Goal: Task Accomplishment & Management: Manage account settings

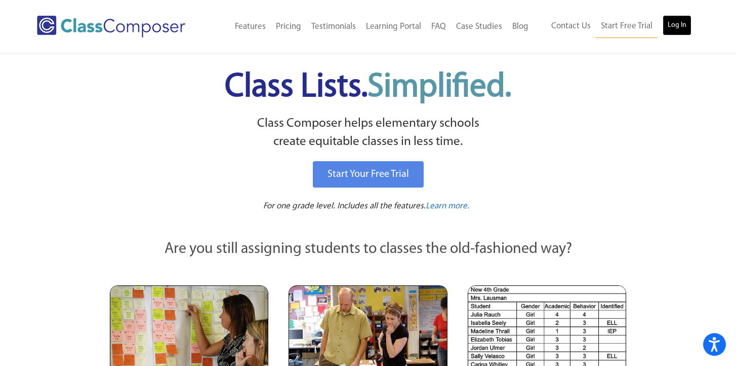
click at [673, 25] on link "Log In" at bounding box center [677, 25] width 29 height 20
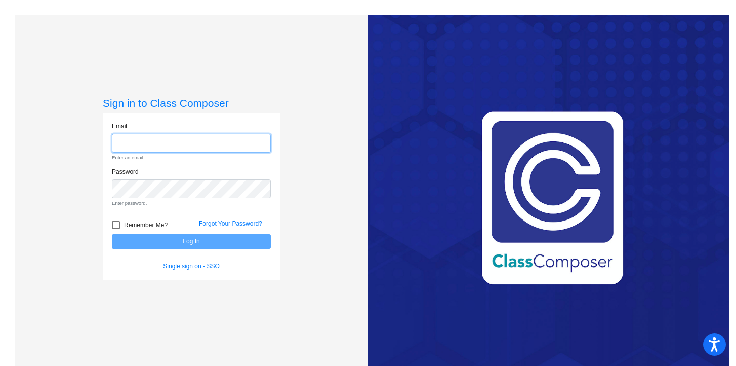
type input "hbenjamin@lgusd.org"
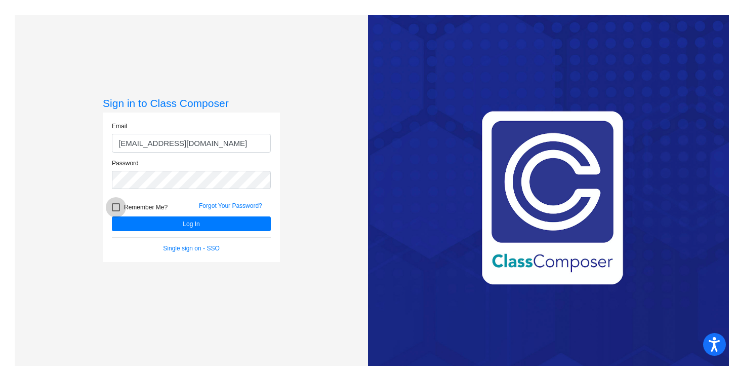
click at [115, 204] on div at bounding box center [116, 207] width 8 height 8
click at [115, 211] on input "Remember Me?" at bounding box center [115, 211] width 1 height 1
checkbox input "true"
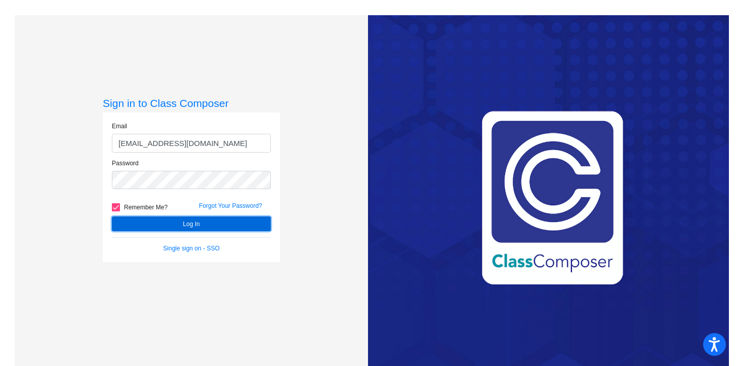
click at [188, 222] on button "Log In" at bounding box center [191, 223] width 159 height 15
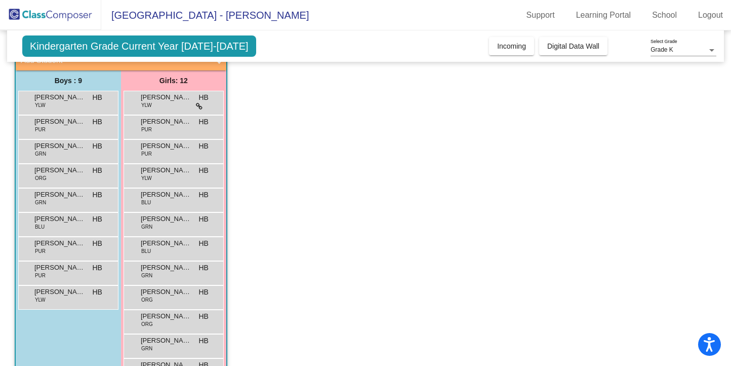
scroll to position [75, 0]
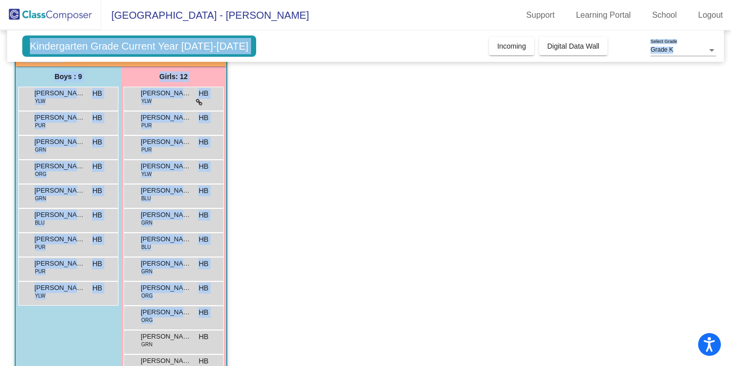
drag, startPoint x: 16, startPoint y: 71, endPoint x: 239, endPoint y: 340, distance: 349.9
click at [239, 341] on app-classroom "Class 3 picture_as_pdf Holly Benjamin Add Student First Name Last Name Student …" at bounding box center [366, 208] width 702 height 374
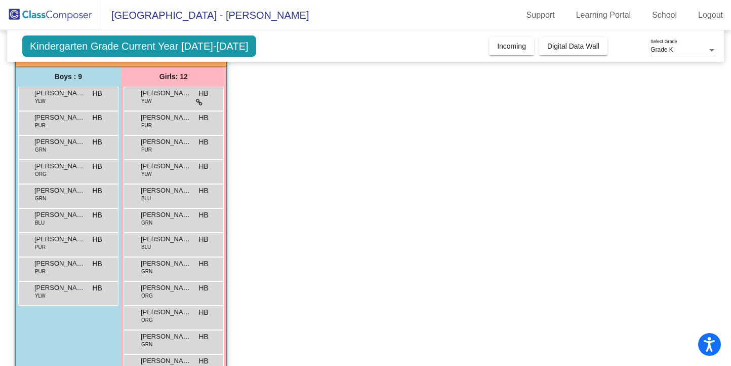
click at [247, 319] on app-classroom "Class 3 picture_as_pdf Holly Benjamin Add Student First Name Last Name Student …" at bounding box center [366, 208] width 702 height 374
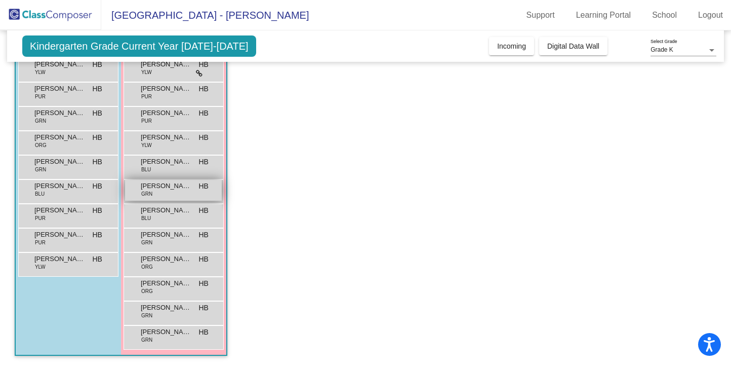
scroll to position [0, 0]
